Goal: Transaction & Acquisition: Book appointment/travel/reservation

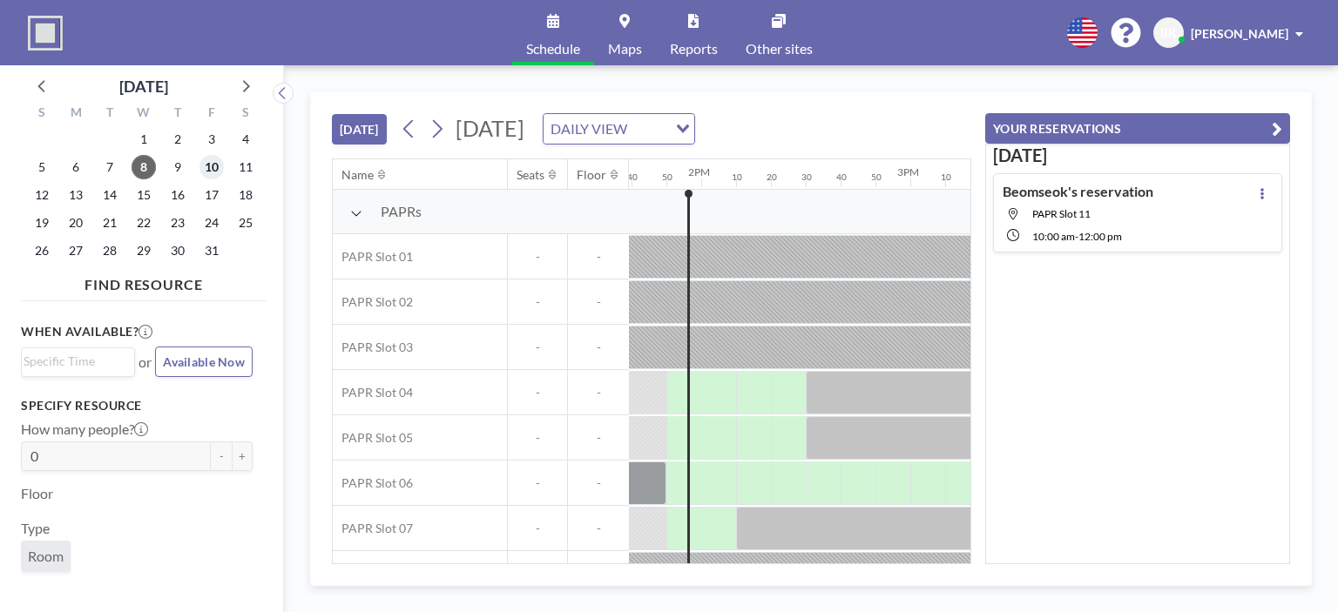
scroll to position [0, 2857]
click at [211, 161] on span "10" at bounding box center [211, 167] width 24 height 24
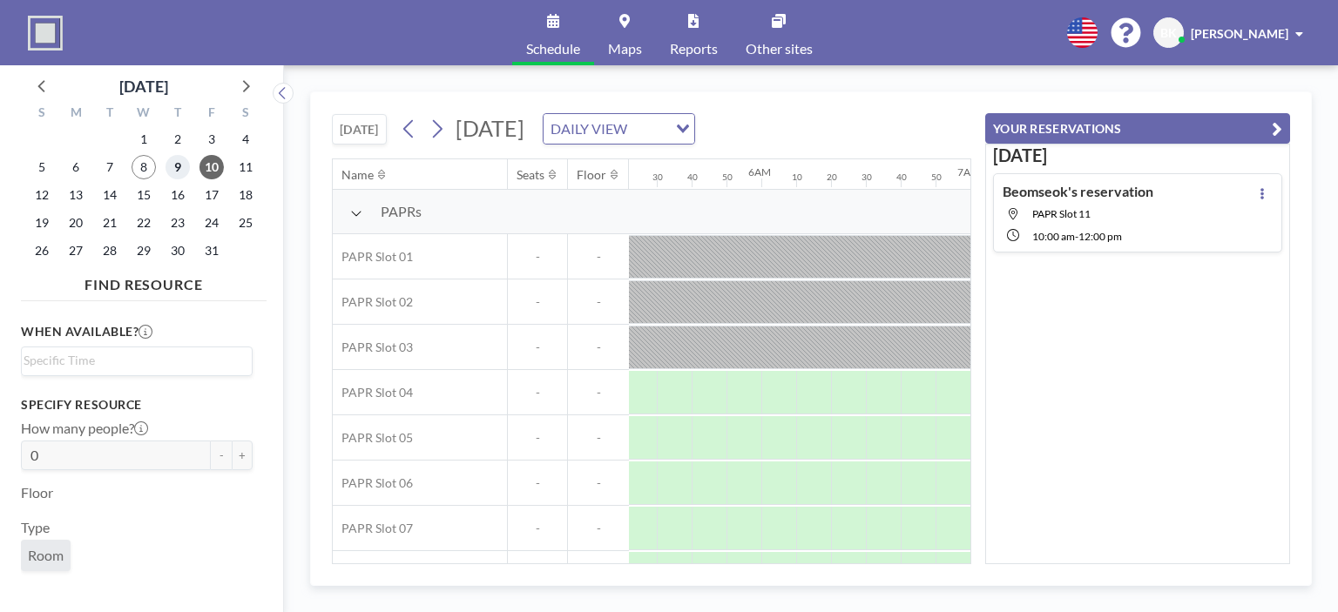
click at [184, 164] on span "9" at bounding box center [177, 167] width 24 height 24
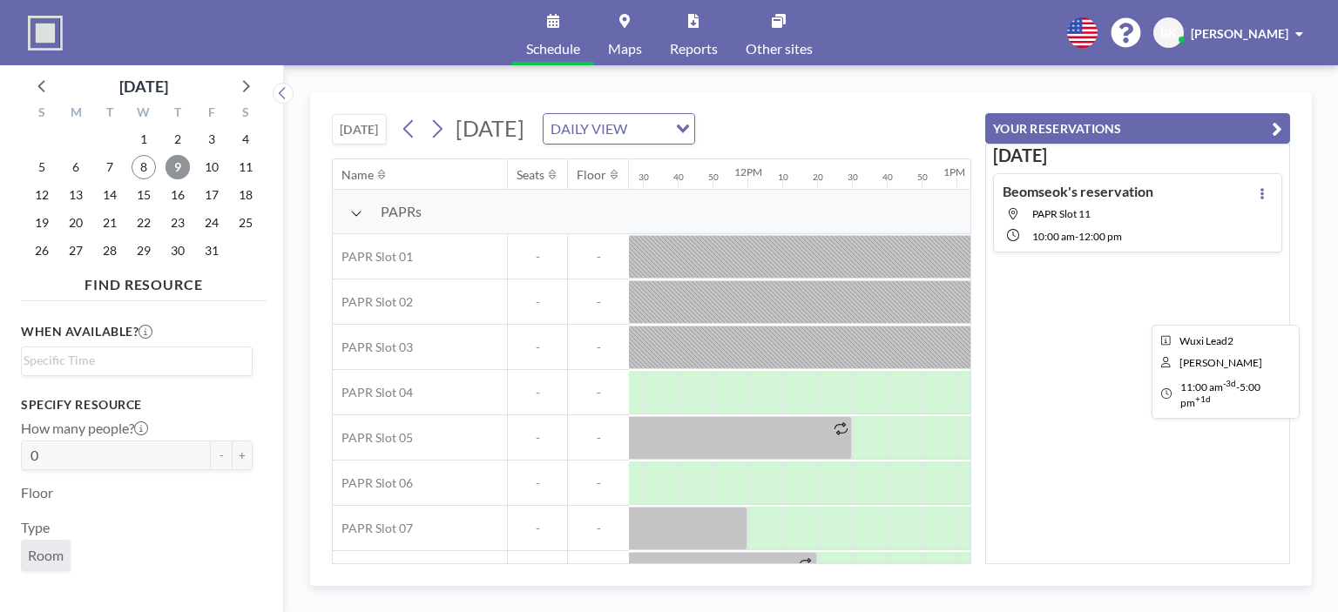
scroll to position [0, 2421]
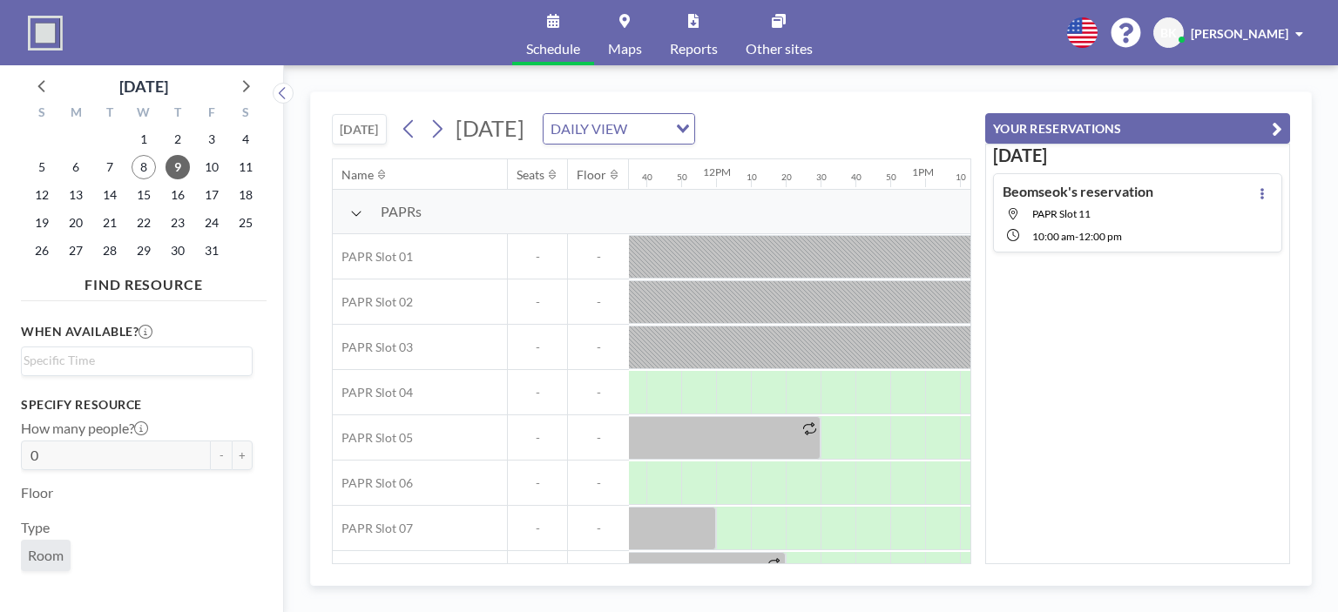
click at [1212, 121] on button "YOUR RESERVATIONS" at bounding box center [1137, 128] width 305 height 30
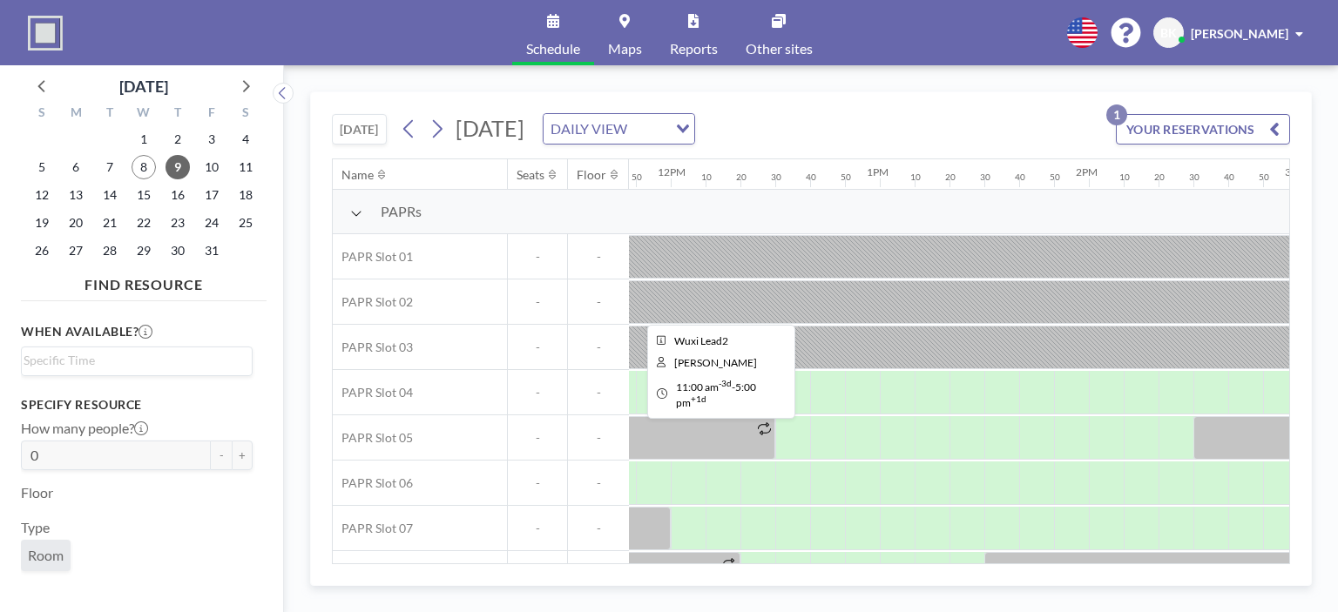
scroll to position [0, 2508]
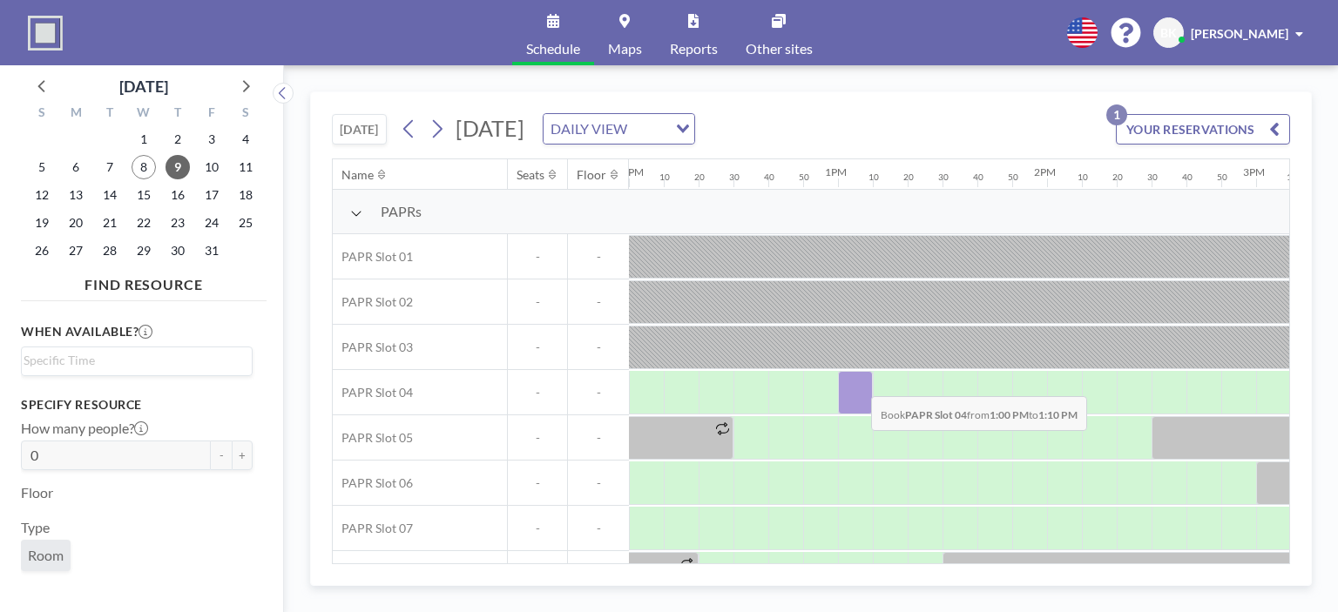
click at [857, 382] on div at bounding box center [855, 393] width 35 height 44
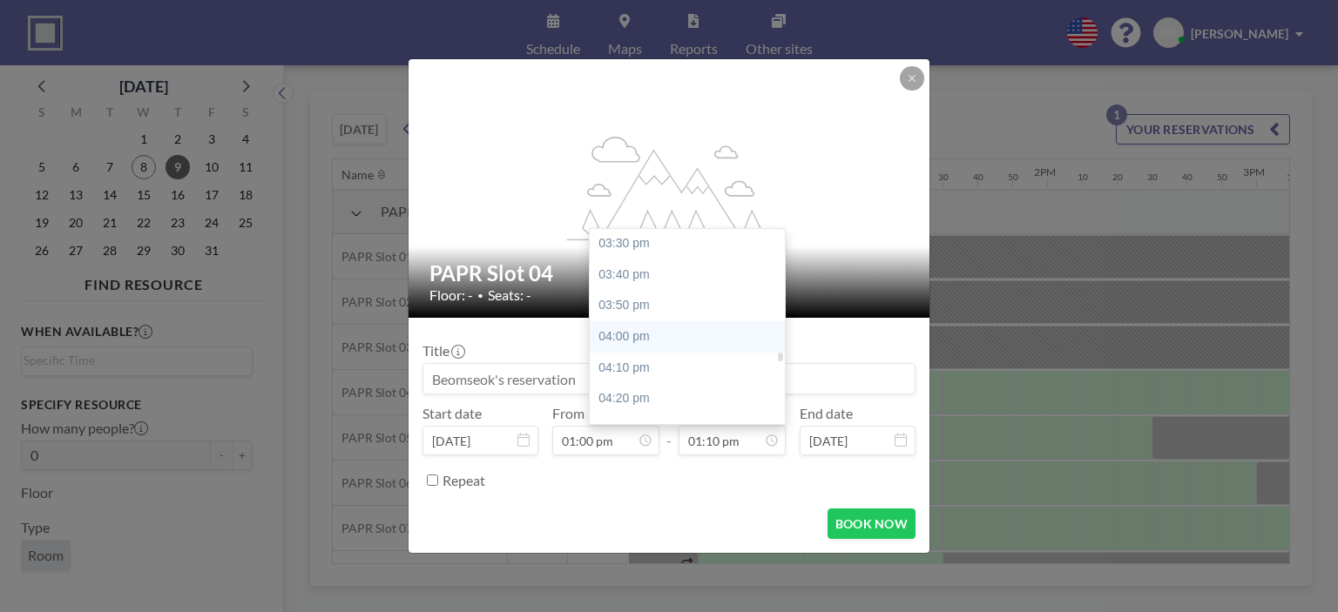
scroll to position [2885, 0]
click at [634, 330] on div "04:00 pm" at bounding box center [692, 336] width 204 height 31
type input "04:00 pm"
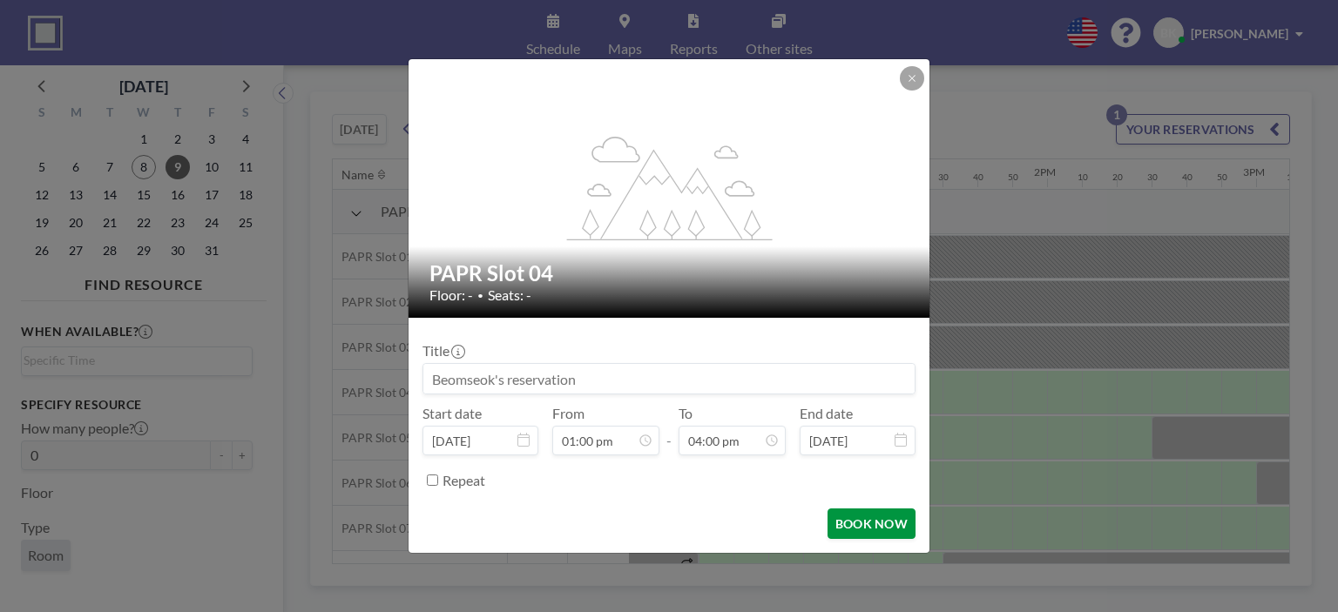
click at [874, 520] on button "BOOK NOW" at bounding box center [871, 524] width 88 height 30
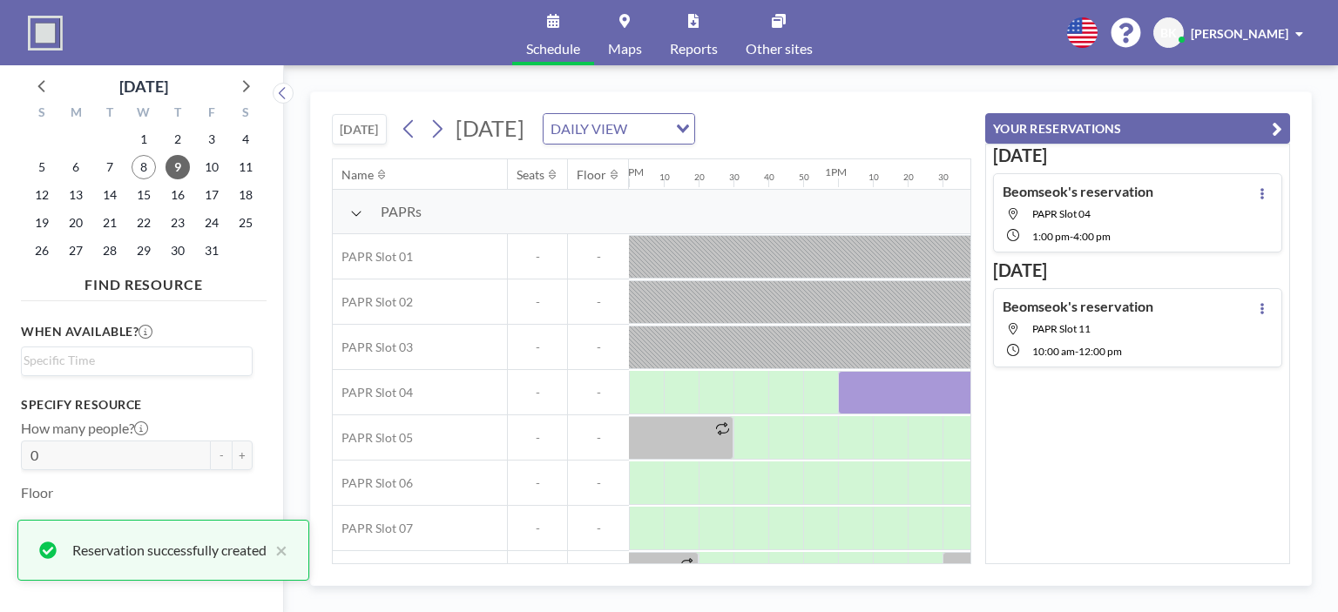
click at [1281, 129] on icon "button" at bounding box center [1277, 128] width 10 height 21
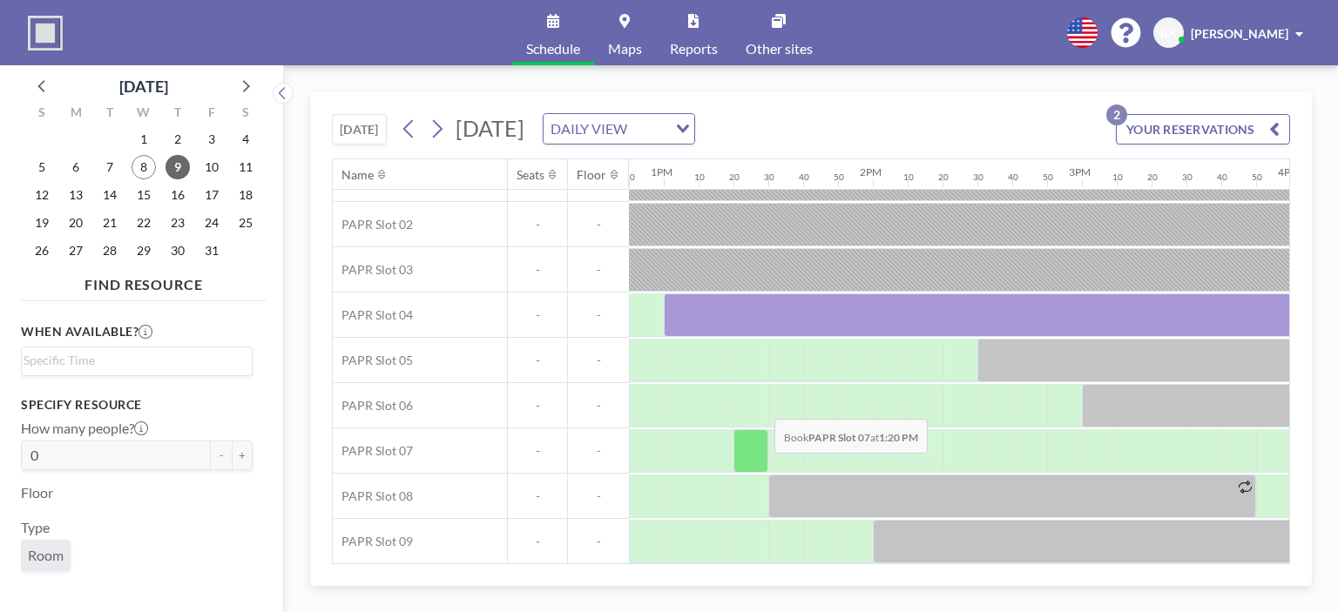
scroll to position [47, 2683]
